Goal: Navigation & Orientation: Find specific page/section

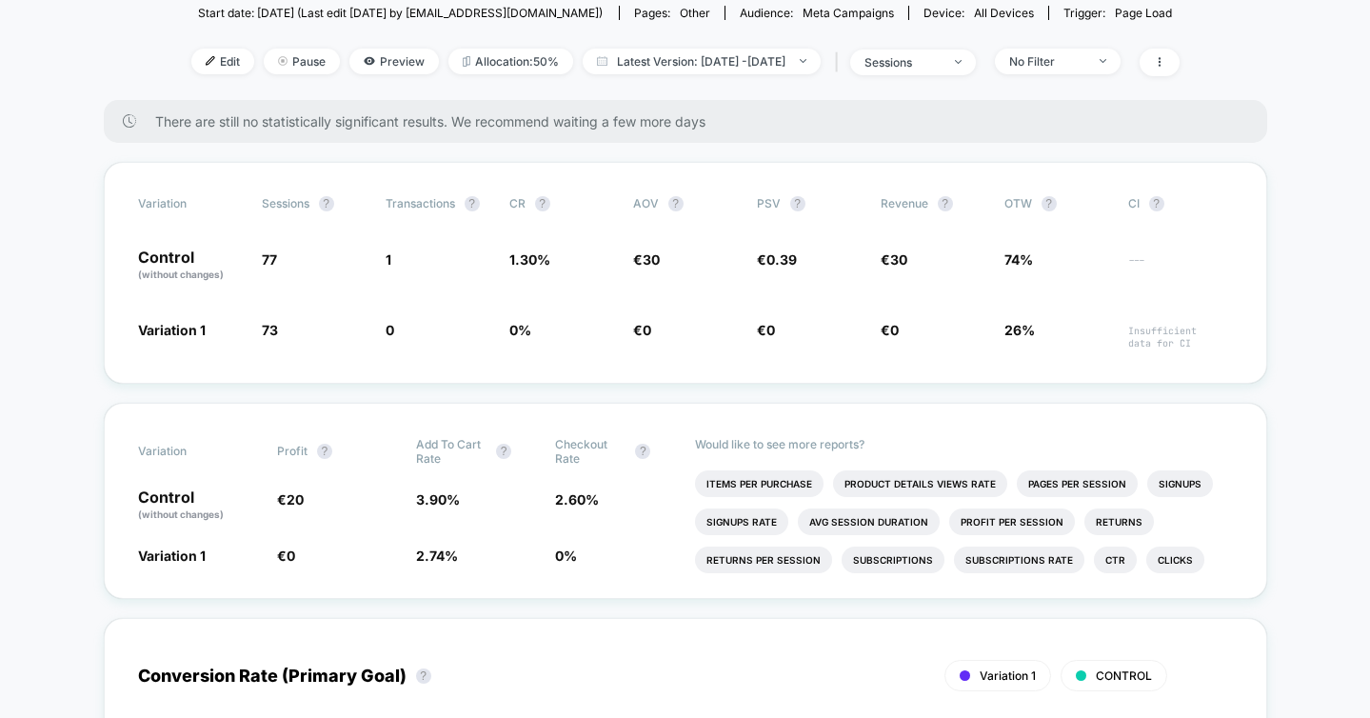
scroll to position [223, 0]
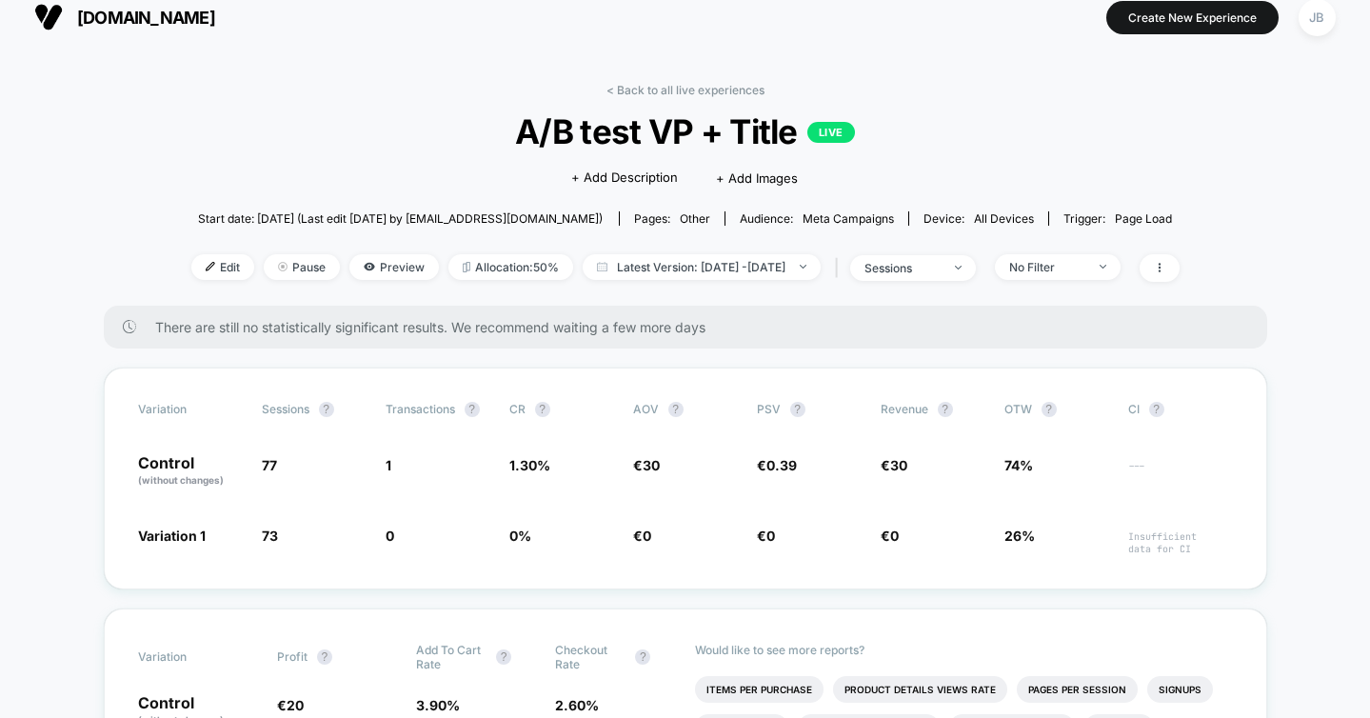
scroll to position [19, 0]
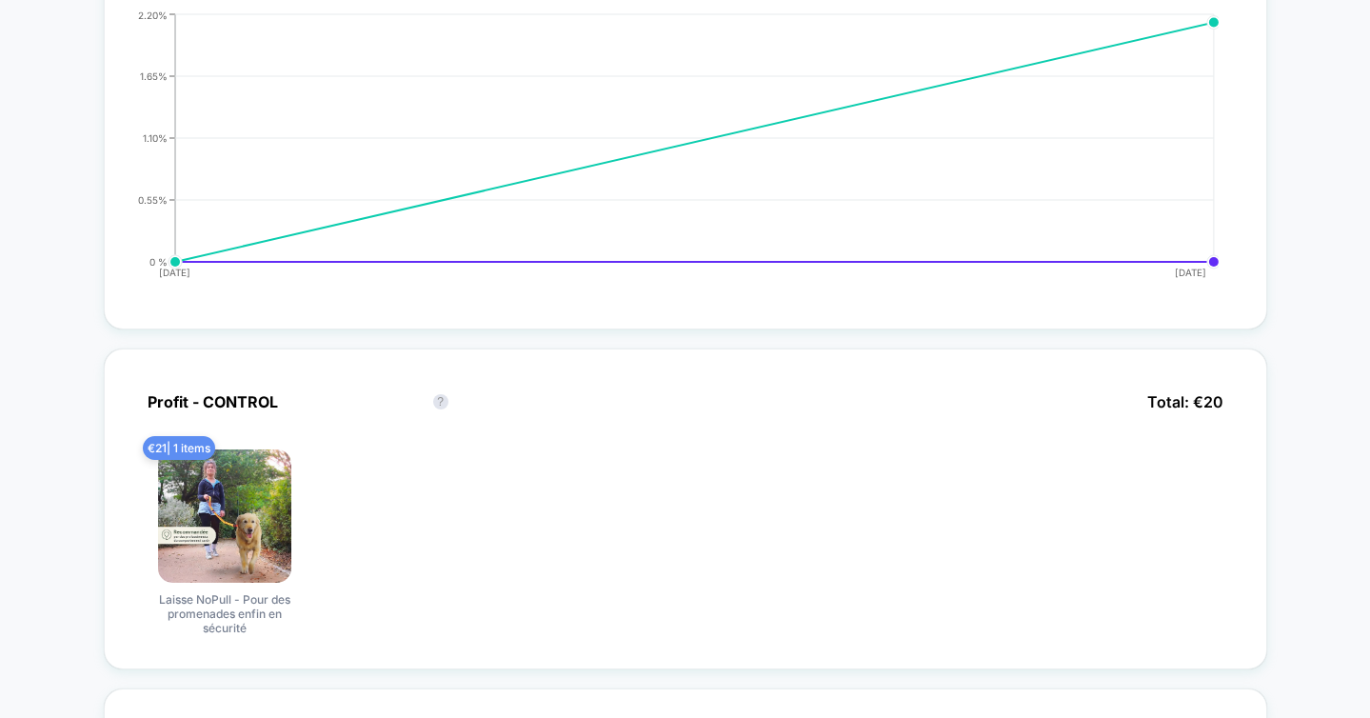
scroll to position [962, 0]
